Goal: Task Accomplishment & Management: Use online tool/utility

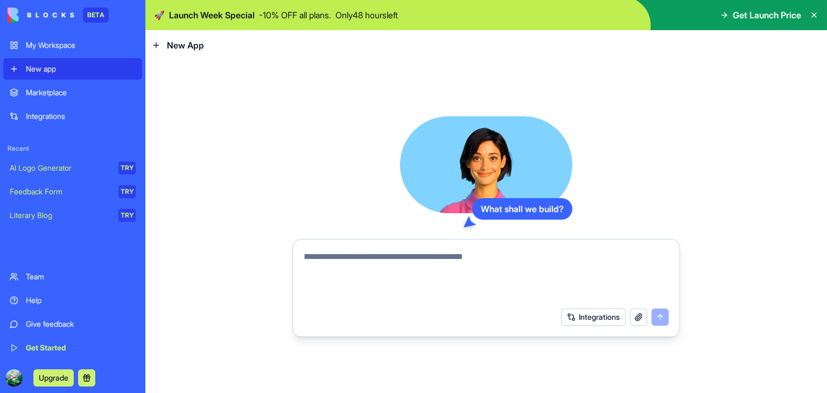
click at [56, 120] on div "Integrations" at bounding box center [81, 116] width 110 height 11
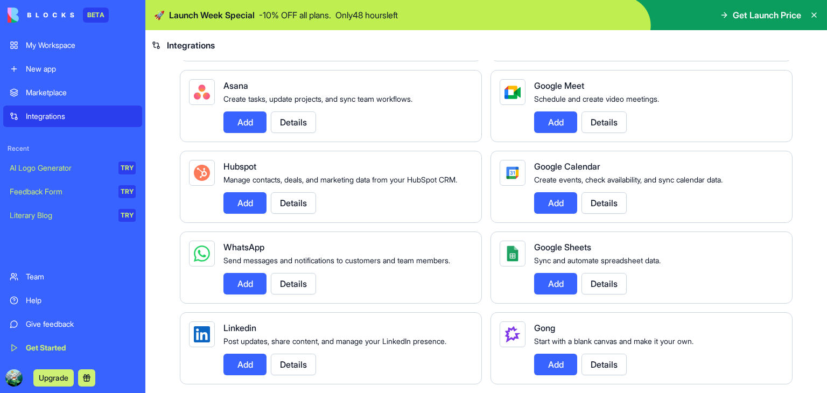
scroll to position [337, 0]
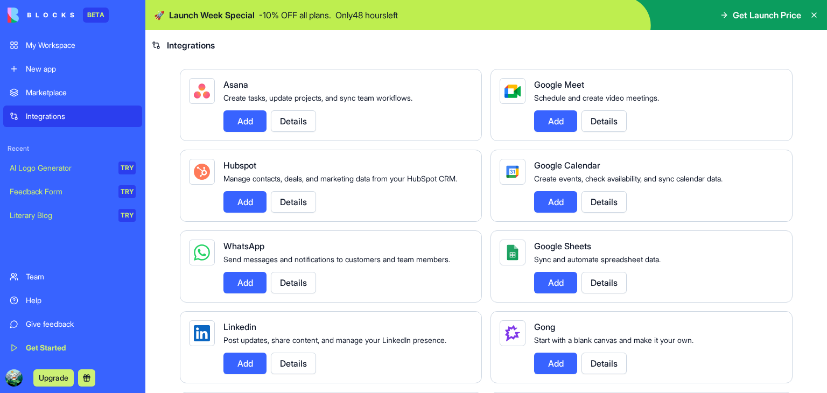
click at [250, 293] on button "Add" at bounding box center [244, 283] width 43 height 22
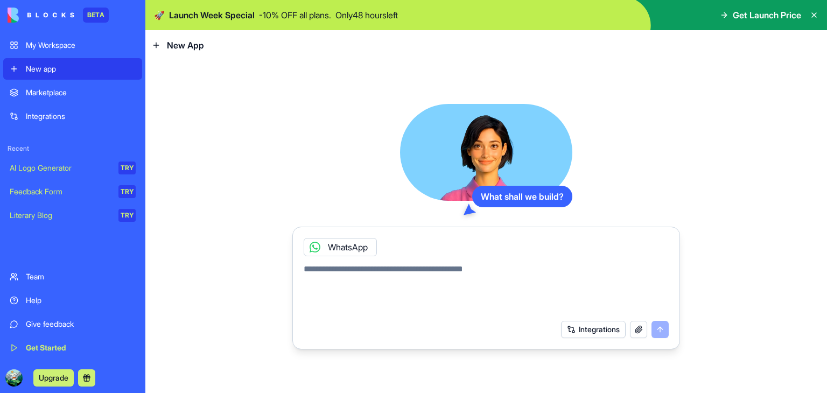
click at [69, 87] on div "Marketplace" at bounding box center [81, 92] width 110 height 11
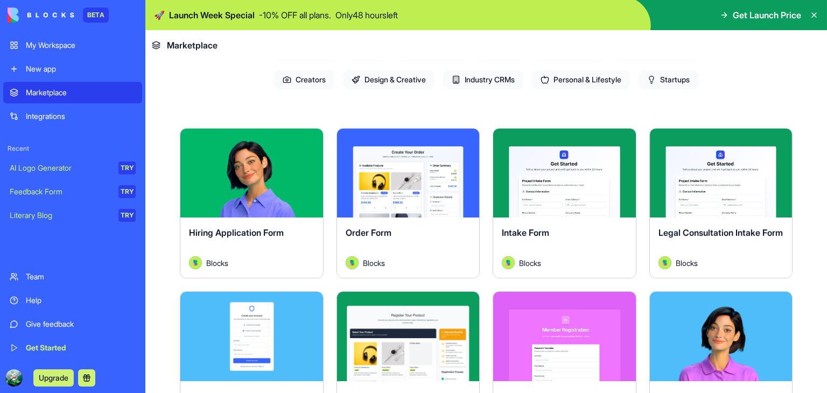
scroll to position [174, 0]
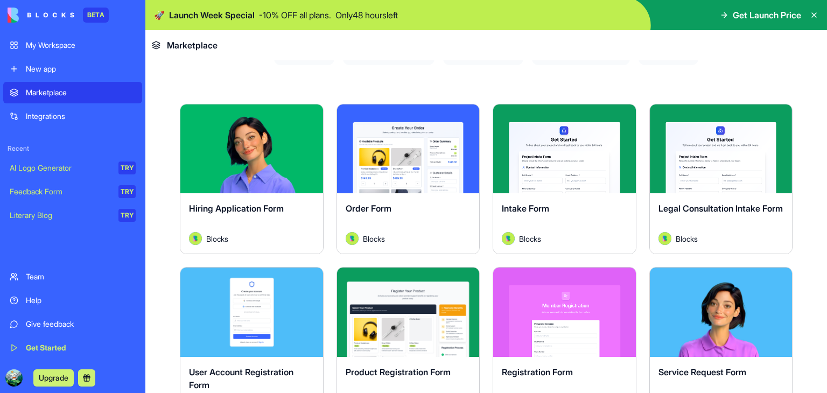
click at [53, 119] on div "Integrations" at bounding box center [81, 116] width 110 height 11
